Goal: Find specific page/section: Find specific page/section

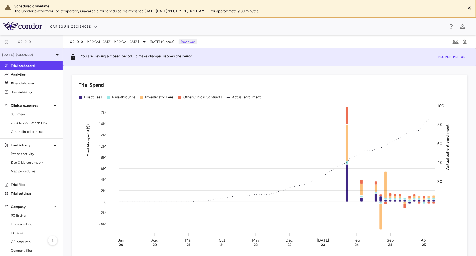
click at [37, 54] on p "[DATE] (Closed)" at bounding box center [28, 54] width 52 height 5
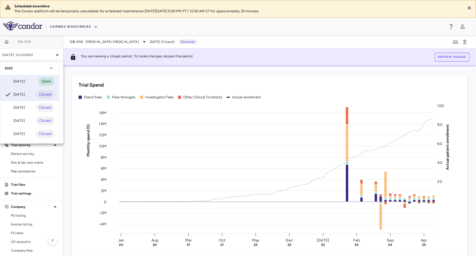
click at [36, 82] on div "[DATE] Open" at bounding box center [29, 81] width 59 height 13
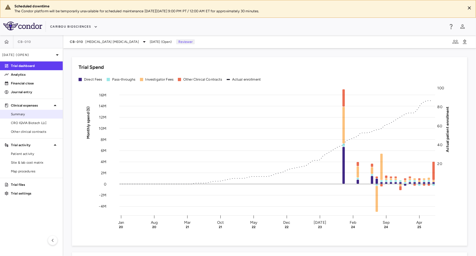
click at [21, 117] on link "Summary" at bounding box center [31, 114] width 63 height 8
